Goal: Task Accomplishment & Management: Manage account settings

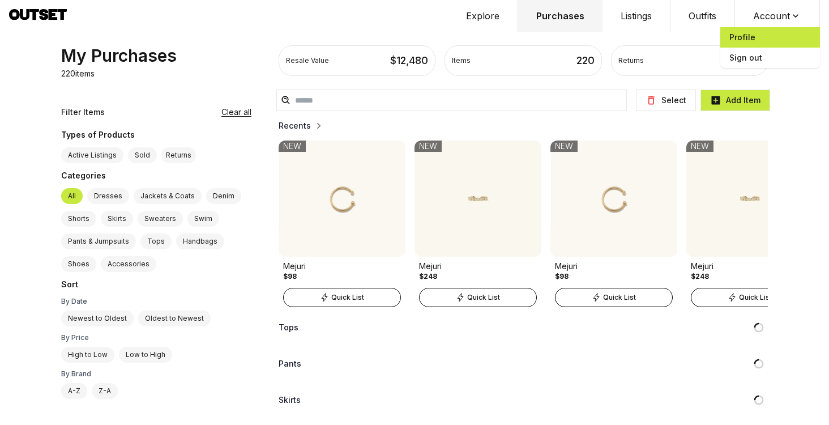
click at [747, 32] on span "Profile" at bounding box center [771, 37] width 100 height 20
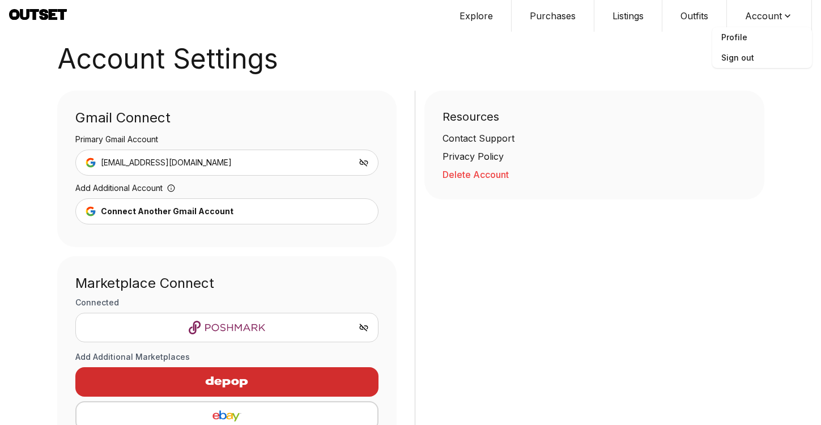
click at [463, 173] on button "Delete Account" at bounding box center [594, 175] width 304 height 14
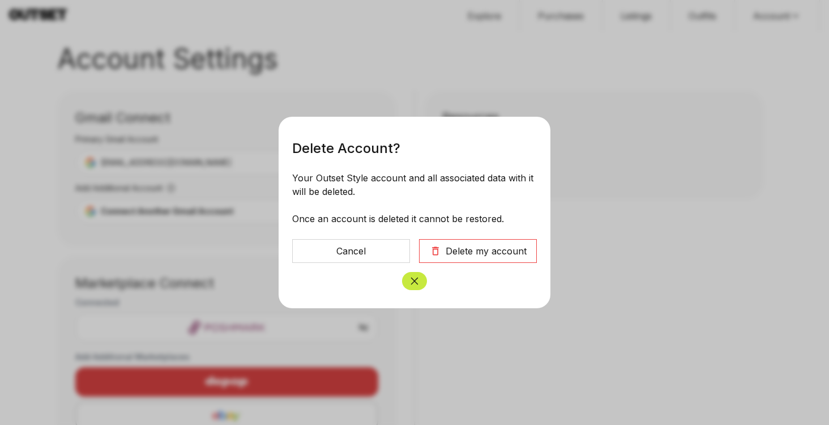
click at [486, 254] on div "Delete my account" at bounding box center [486, 251] width 81 height 14
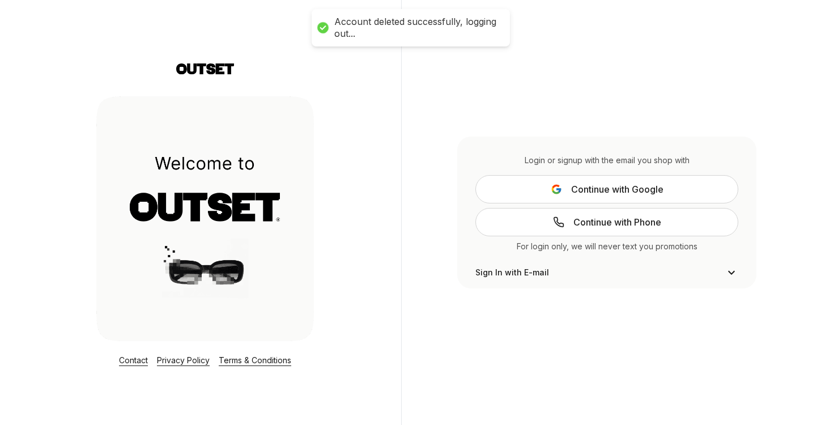
click at [423, 285] on div "Login or signup with the email you shop with Continue with Google Continue with…" at bounding box center [606, 212] width 411 height 425
click at [602, 195] on span "Continue with Google" at bounding box center [617, 189] width 92 height 14
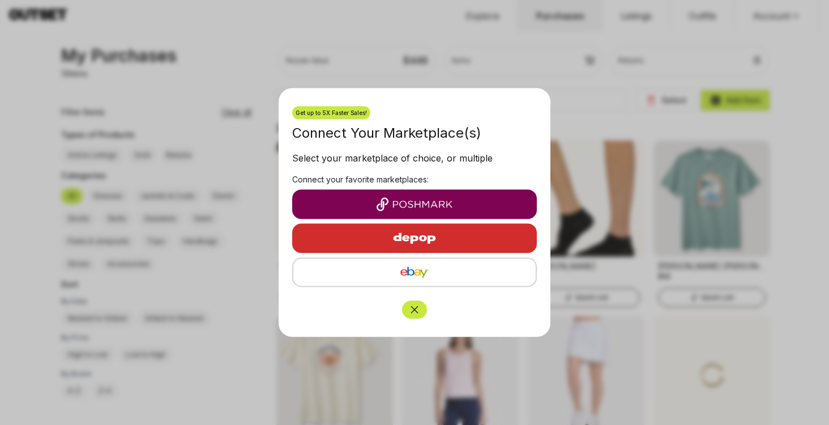
click at [419, 309] on icon "Close" at bounding box center [414, 309] width 11 height 11
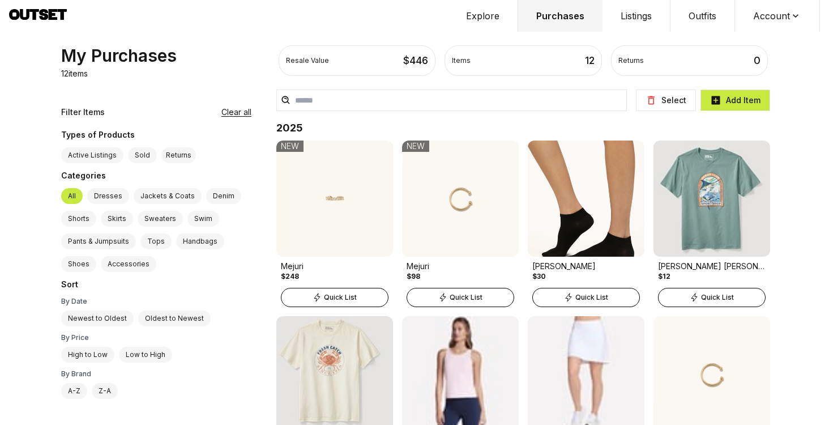
click at [783, 11] on button "Account" at bounding box center [777, 16] width 85 height 32
click at [735, 37] on span "Profile" at bounding box center [771, 37] width 100 height 20
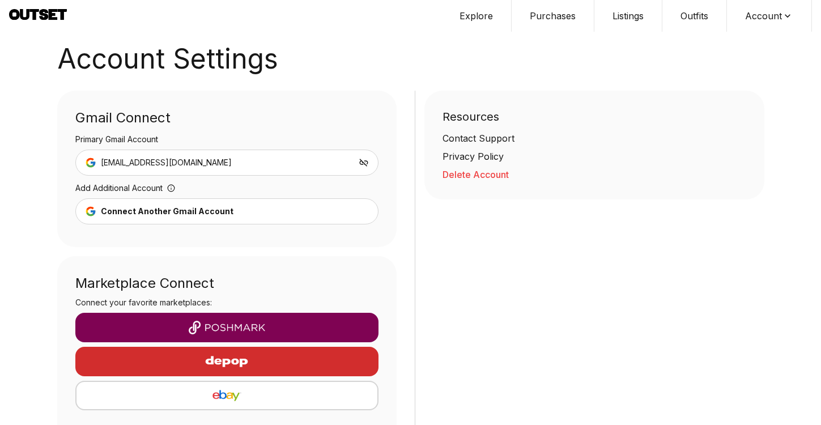
click at [462, 174] on button "Delete Account" at bounding box center [594, 175] width 304 height 14
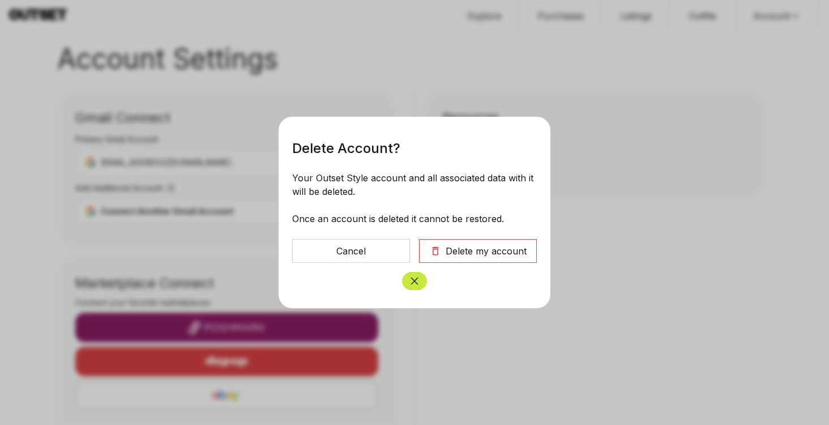
click at [413, 280] on icon "Close" at bounding box center [414, 280] width 11 height 11
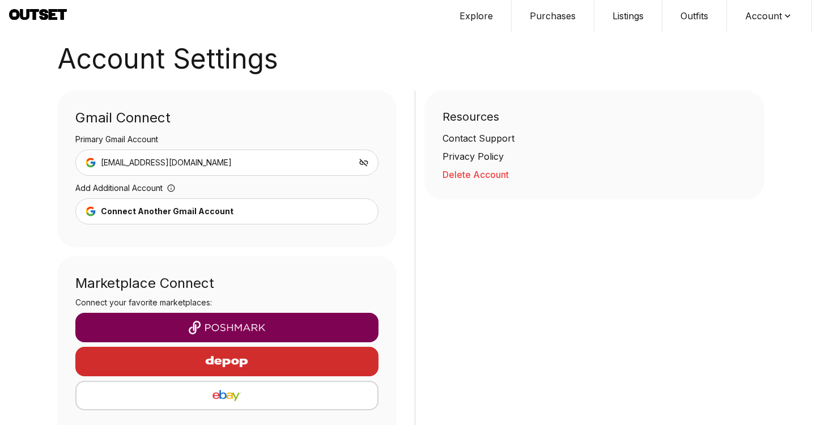
click at [478, 174] on button "Delete Account" at bounding box center [594, 175] width 304 height 14
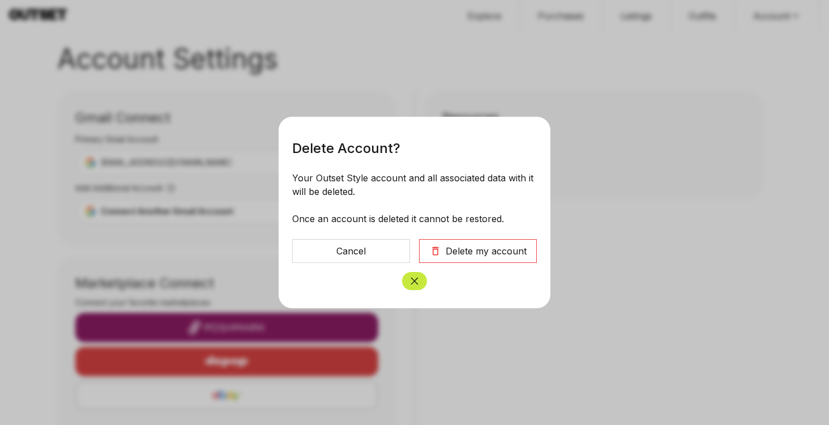
click at [495, 250] on div "Delete my account" at bounding box center [486, 251] width 81 height 14
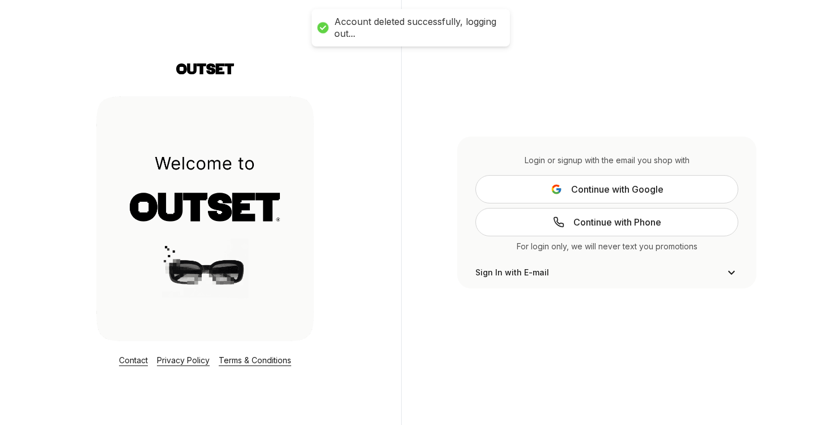
click at [588, 193] on span "Continue with Google" at bounding box center [617, 189] width 92 height 14
